Goal: Information Seeking & Learning: Check status

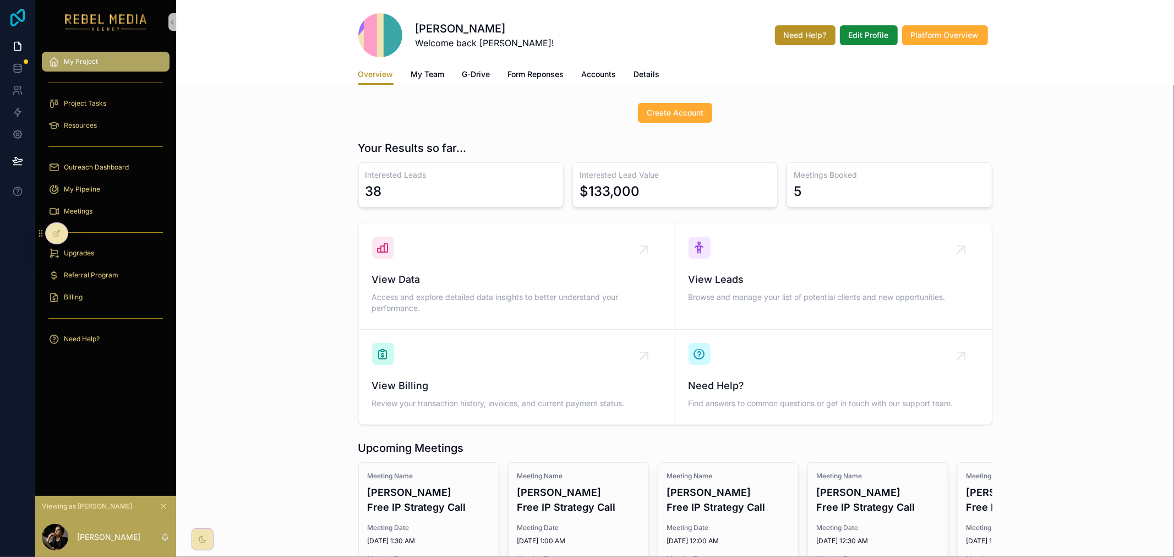
click at [15, 12] on icon at bounding box center [18, 18] width 22 height 18
click at [167, 503] on icon "scrollable content" at bounding box center [164, 507] width 8 height 8
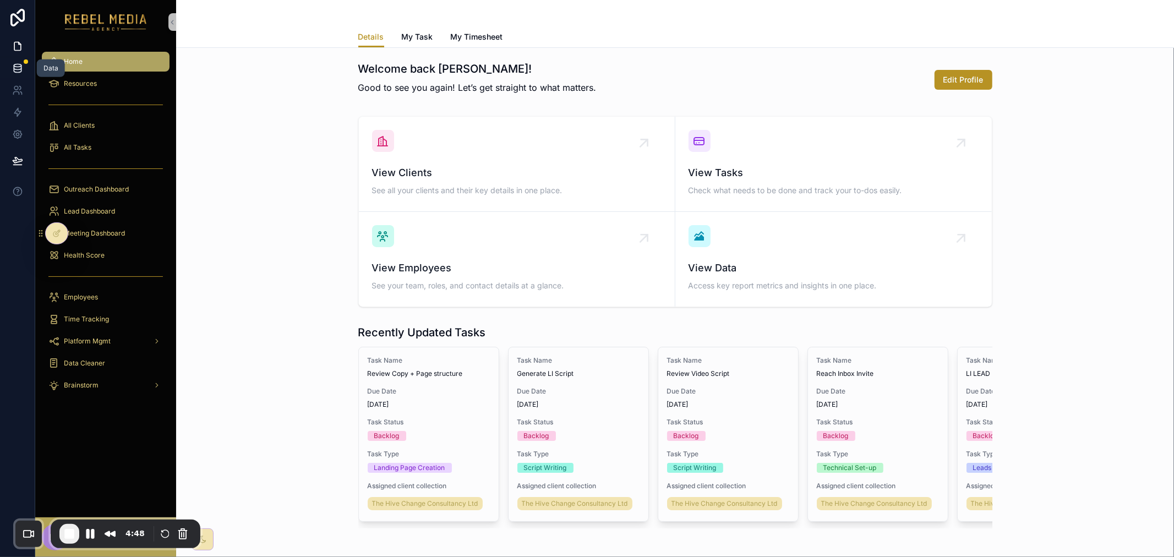
click at [21, 69] on icon at bounding box center [17, 68] width 11 height 11
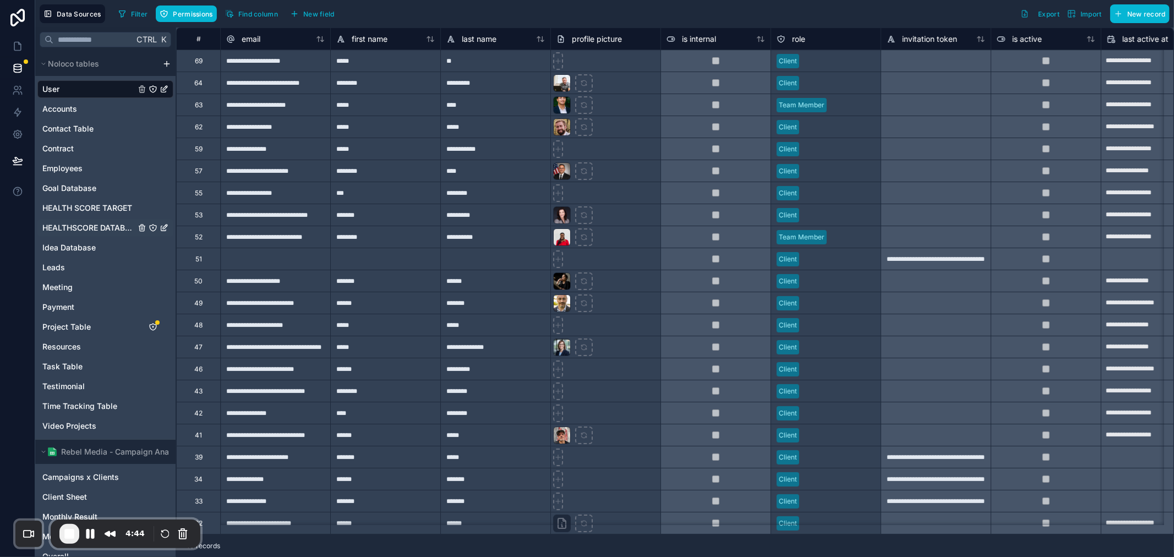
click at [113, 226] on span "HEALTHSCORE DATABASE" at bounding box center [88, 227] width 93 height 11
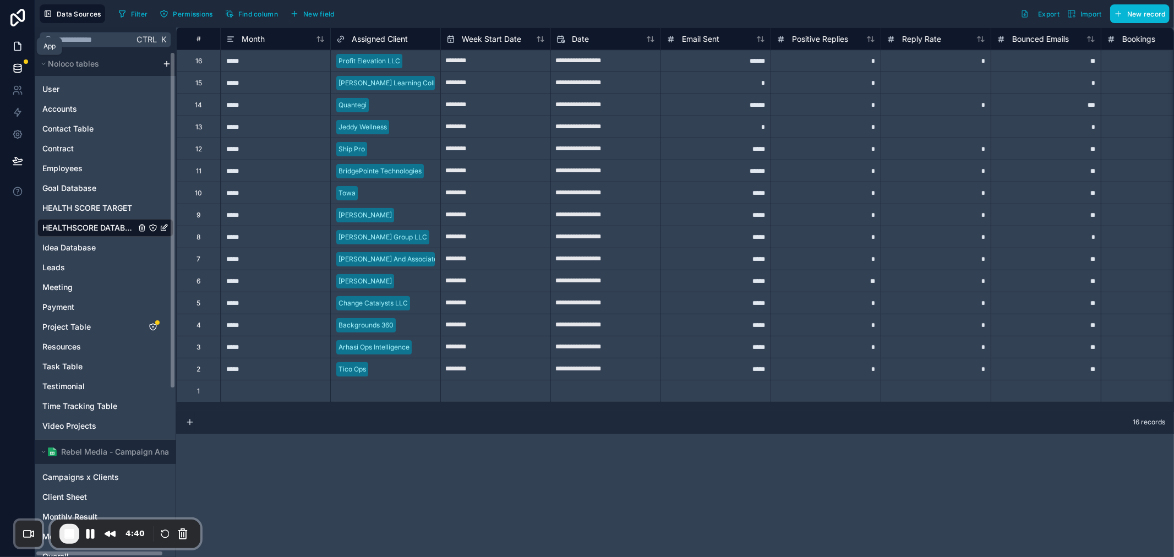
click at [17, 51] on icon at bounding box center [17, 46] width 11 height 11
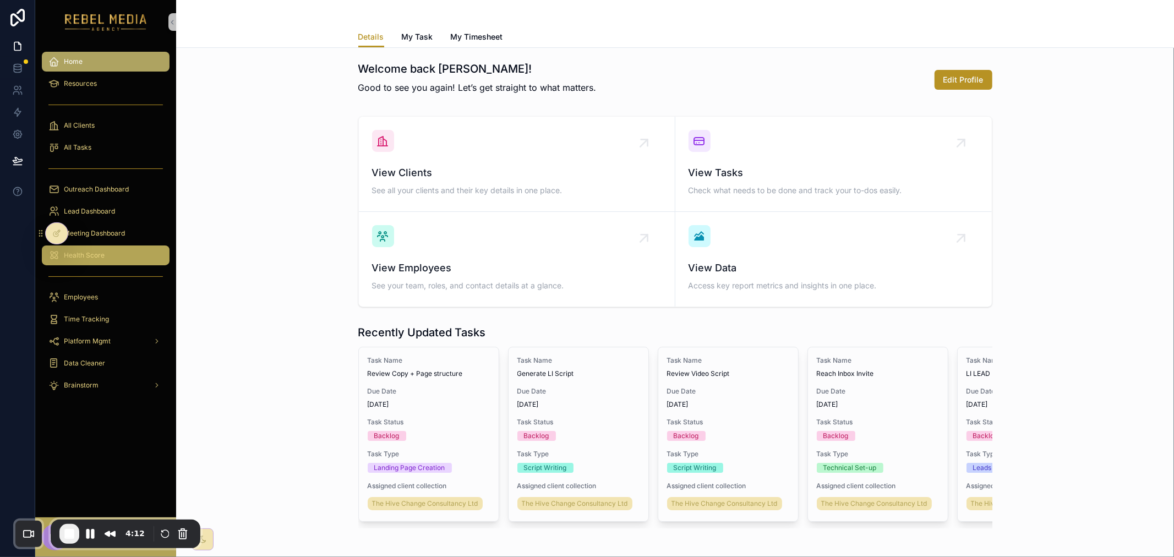
click at [135, 255] on div "Health Score" at bounding box center [105, 256] width 115 height 18
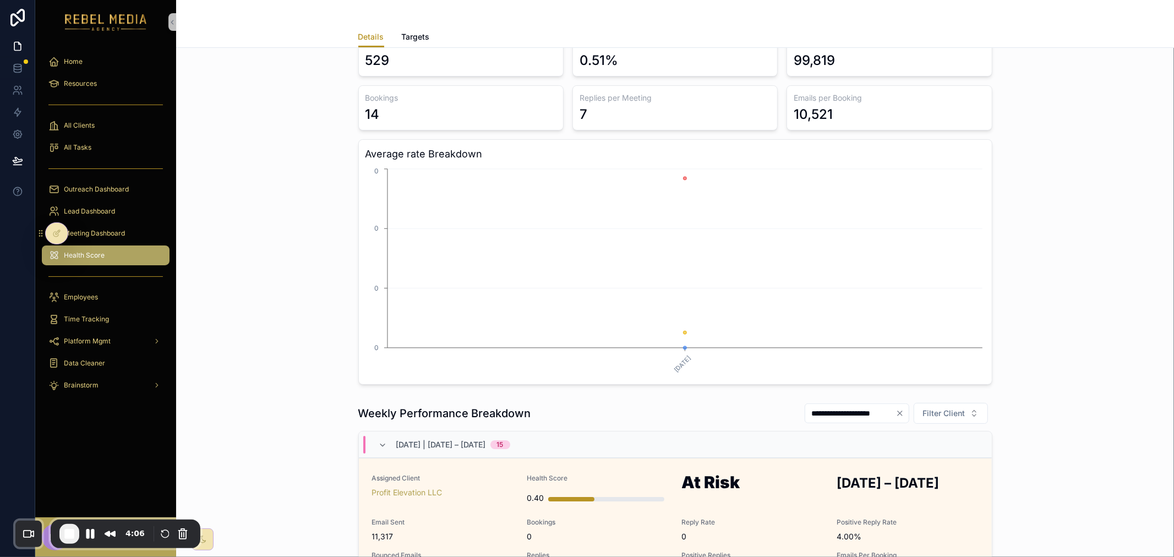
scroll to position [306, 0]
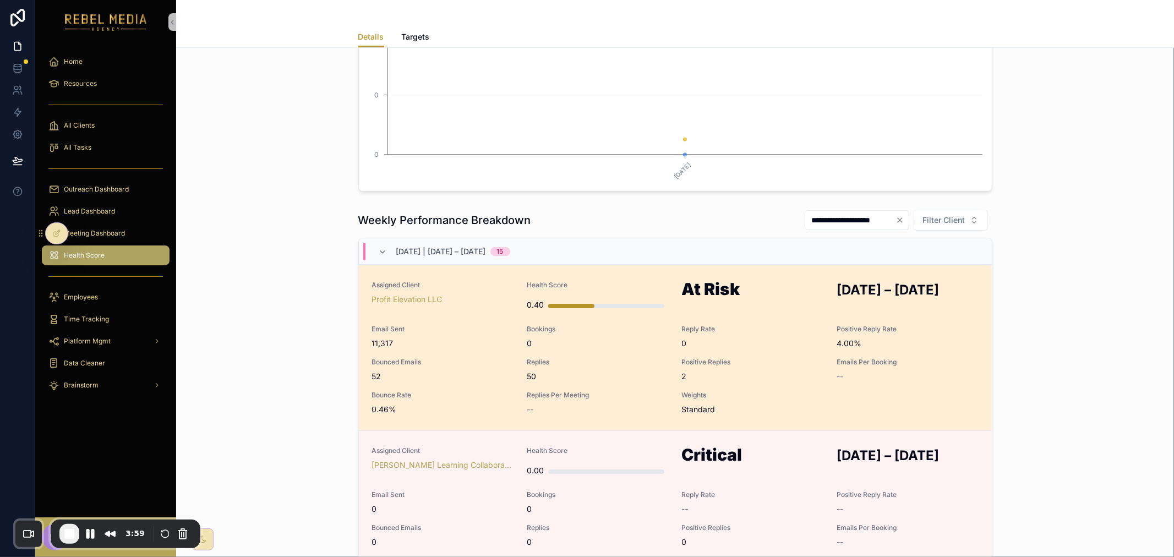
click at [464, 307] on div "Assigned Client Profit Elevation LLC" at bounding box center [443, 298] width 142 height 35
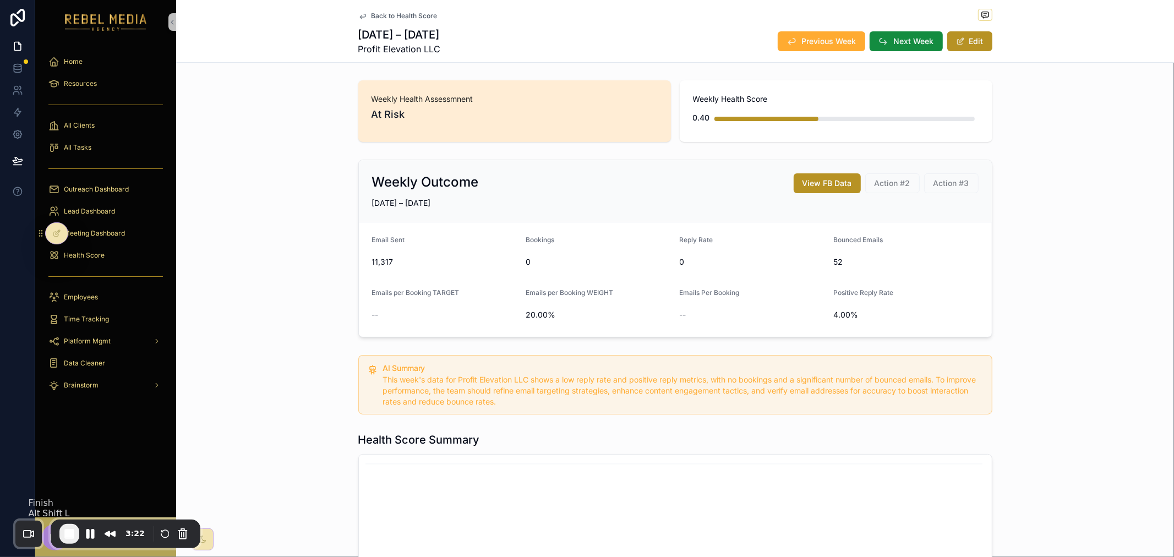
click at [69, 530] on span "End Recording" at bounding box center [69, 533] width 13 height 13
